Goal: Task Accomplishment & Management: Manage account settings

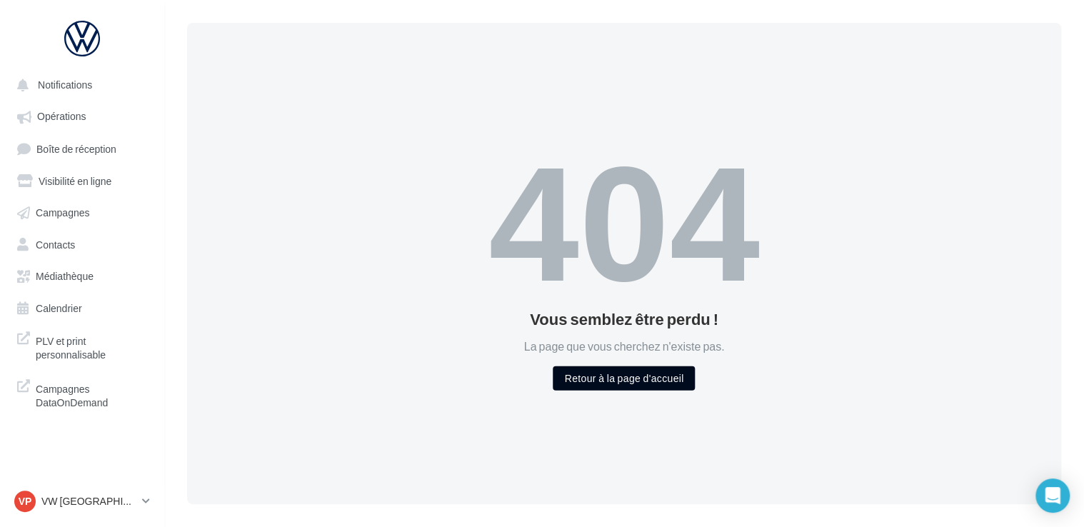
click at [604, 378] on button "Retour à la page d'accueil" at bounding box center [624, 378] width 142 height 24
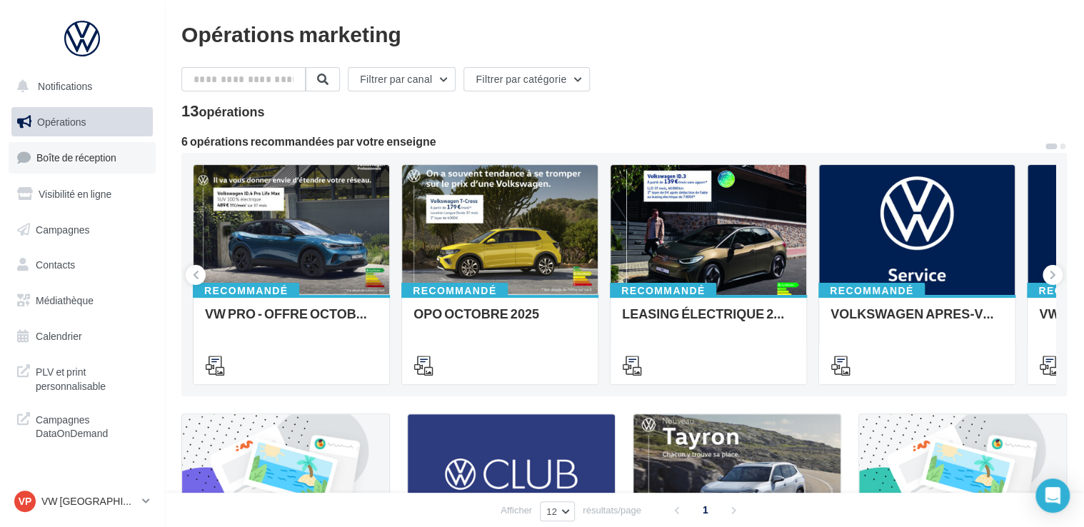
click at [85, 153] on span "Boîte de réception" at bounding box center [76, 157] width 80 height 12
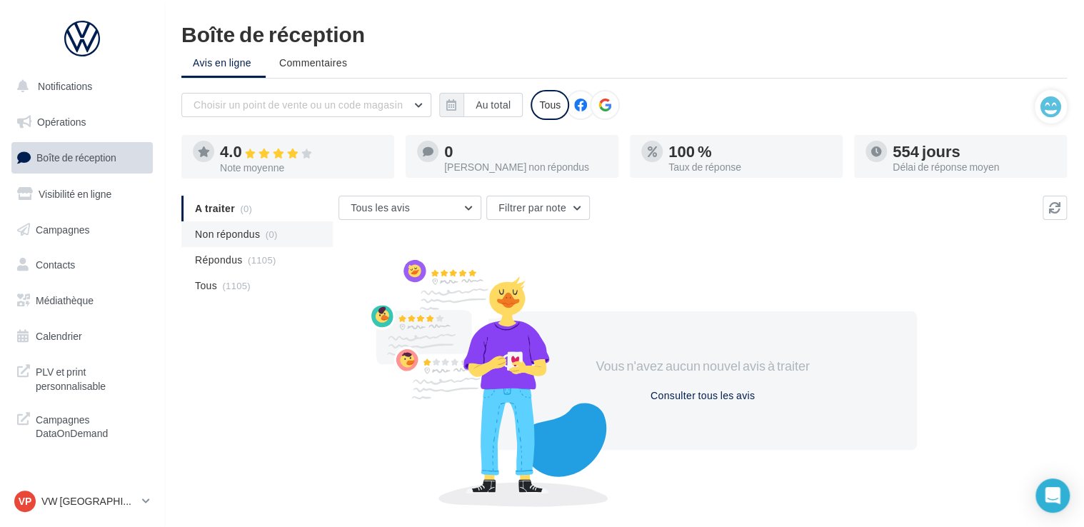
click at [252, 233] on span "Non répondus" at bounding box center [227, 234] width 65 height 14
click at [116, 493] on div "VP VW PARIS 13 vw-par13-mon" at bounding box center [75, 501] width 122 height 21
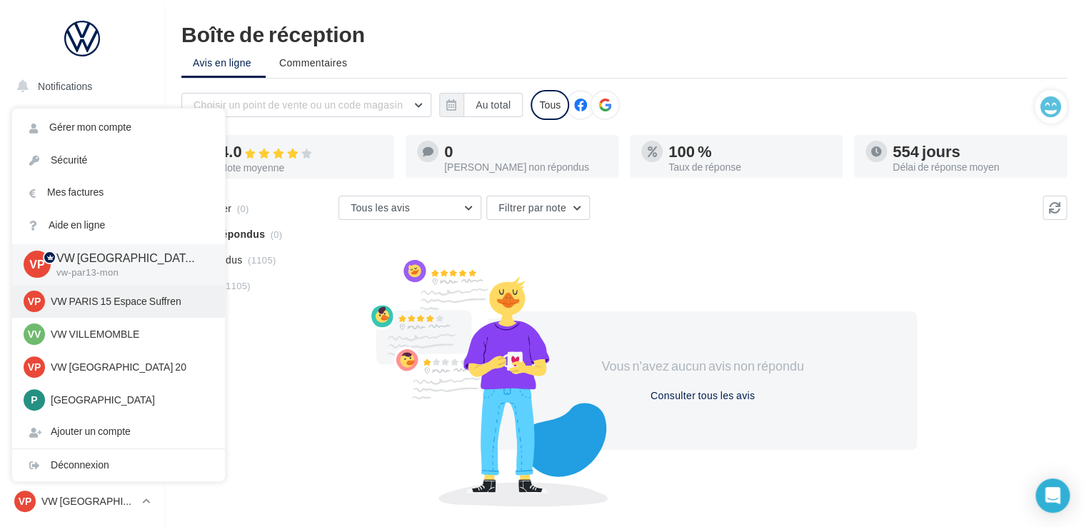
click at [127, 310] on div "VP VW PARIS 15 Espace Suffren vw-par15-mon" at bounding box center [119, 301] width 190 height 21
